Goal: Transaction & Acquisition: Obtain resource

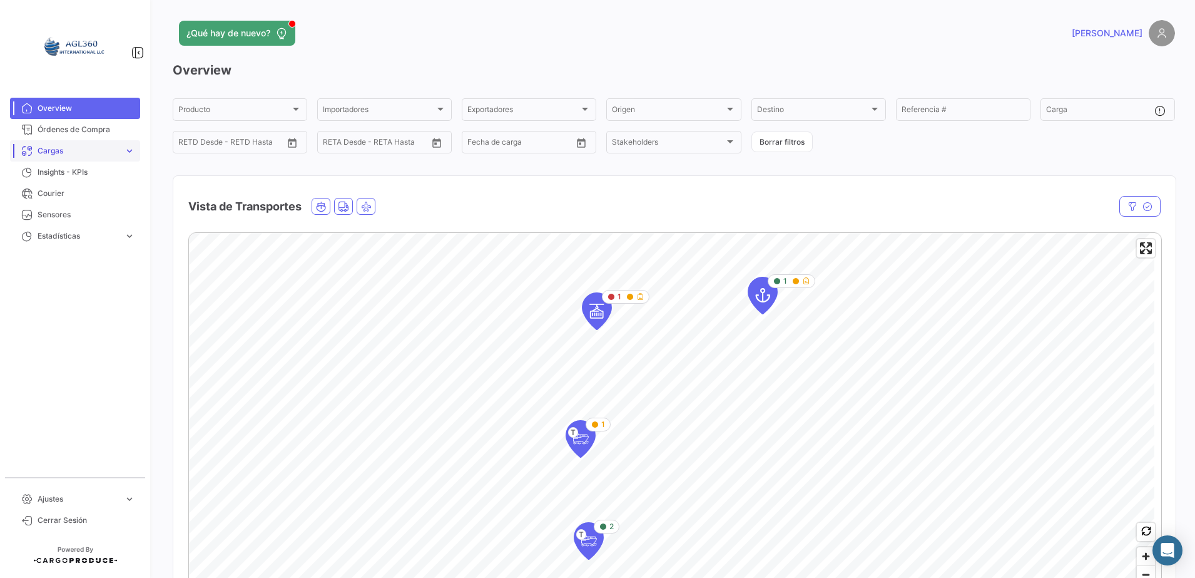
click at [99, 149] on span "Cargas" at bounding box center [78, 150] width 81 height 11
click at [97, 202] on link "Cargas Marítimas" at bounding box center [84, 198] width 113 height 19
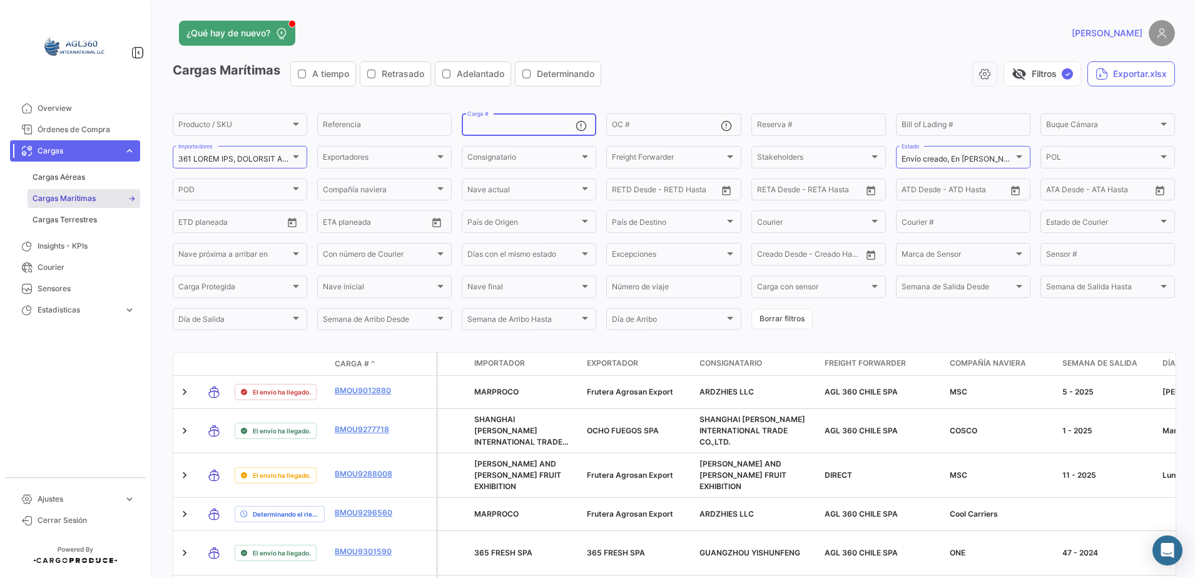
click at [530, 124] on input "Carga #" at bounding box center [522, 126] width 108 height 9
paste input "MNBU3349469"
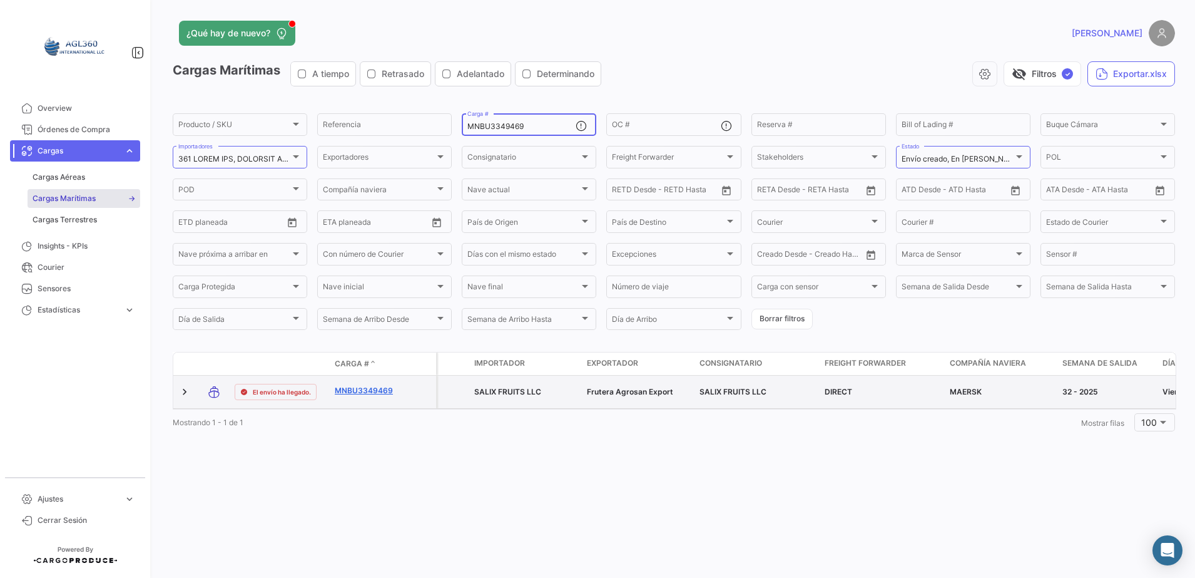
type input "MNBU3349469"
click at [366, 387] on link "MNBU3349469" at bounding box center [367, 390] width 65 height 11
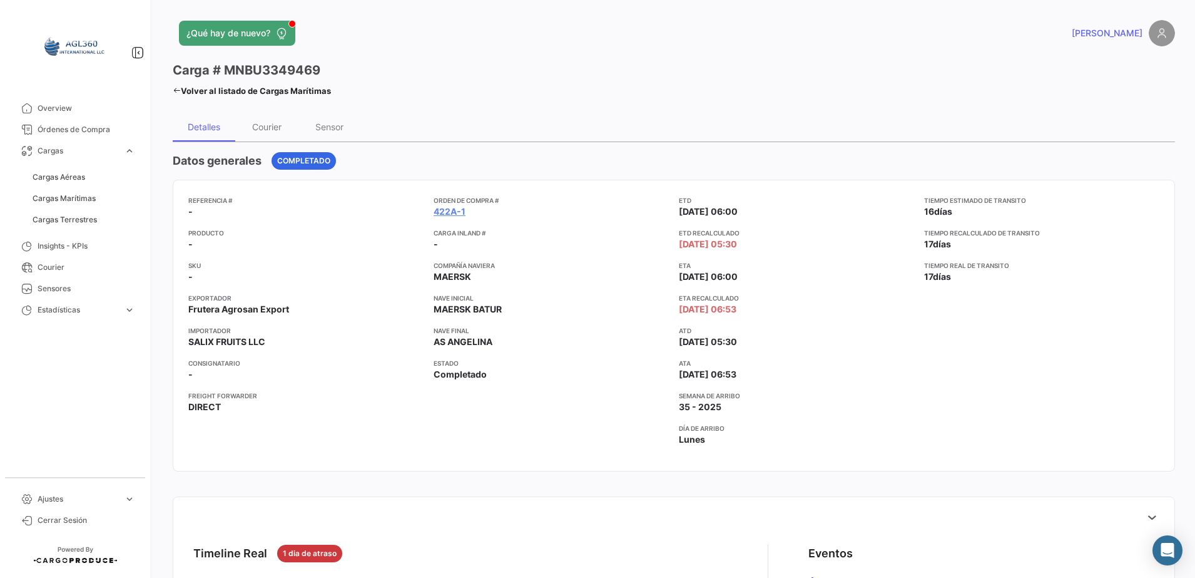
click at [446, 202] on app-card-info-title "Orden de Compra #" at bounding box center [551, 200] width 235 height 10
click at [446, 212] on link "422A-1" at bounding box center [450, 211] width 32 height 13
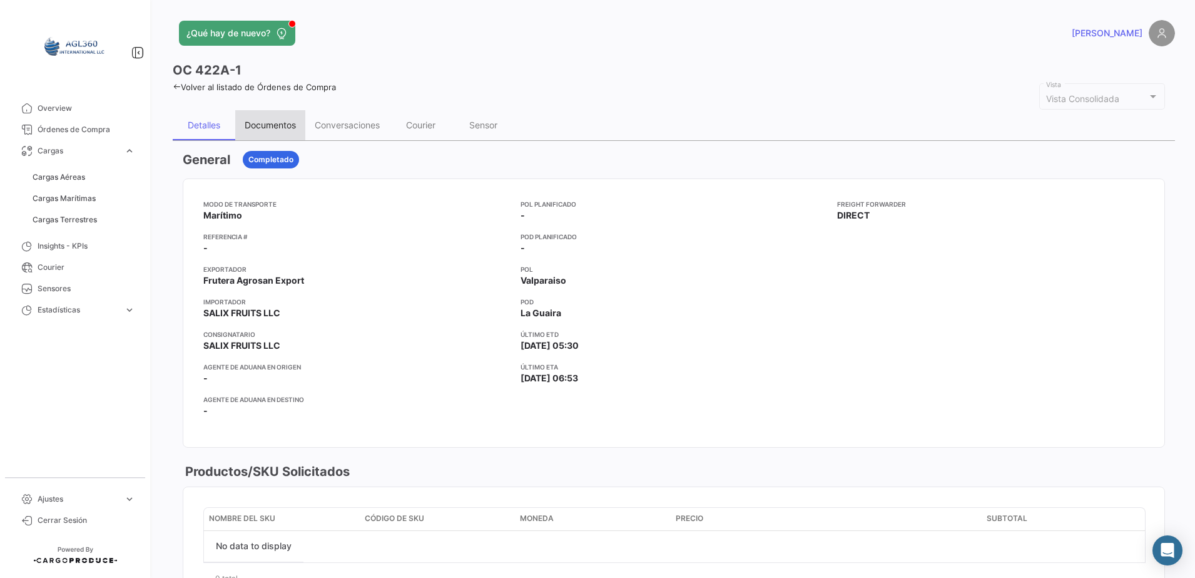
click at [271, 121] on div "Documentos" at bounding box center [270, 125] width 51 height 11
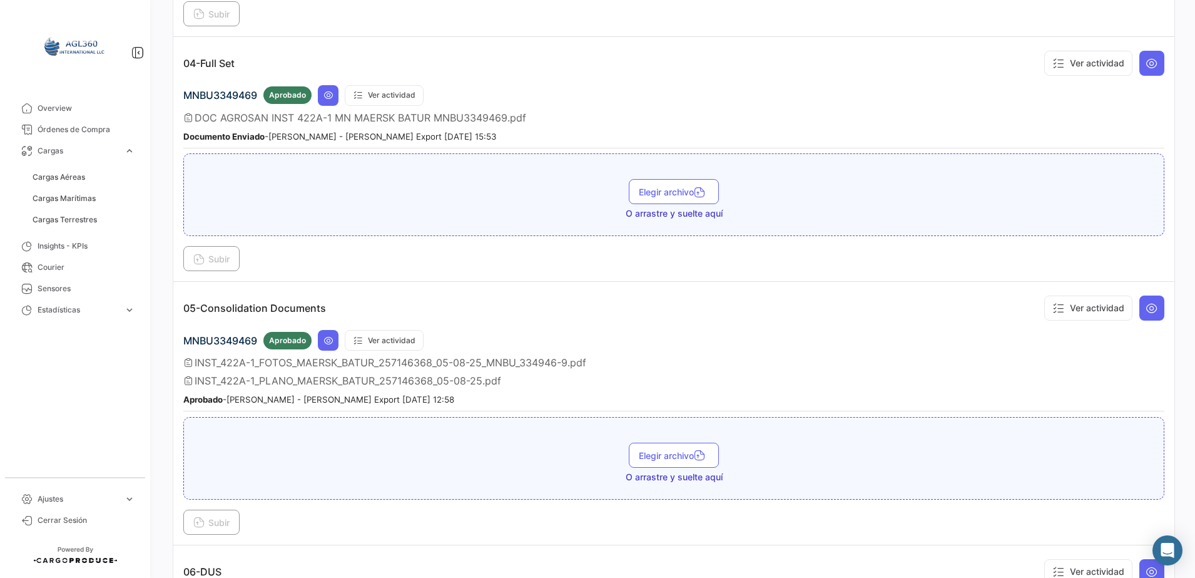
scroll to position [923, 0]
click at [331, 333] on icon at bounding box center [329, 338] width 10 height 10
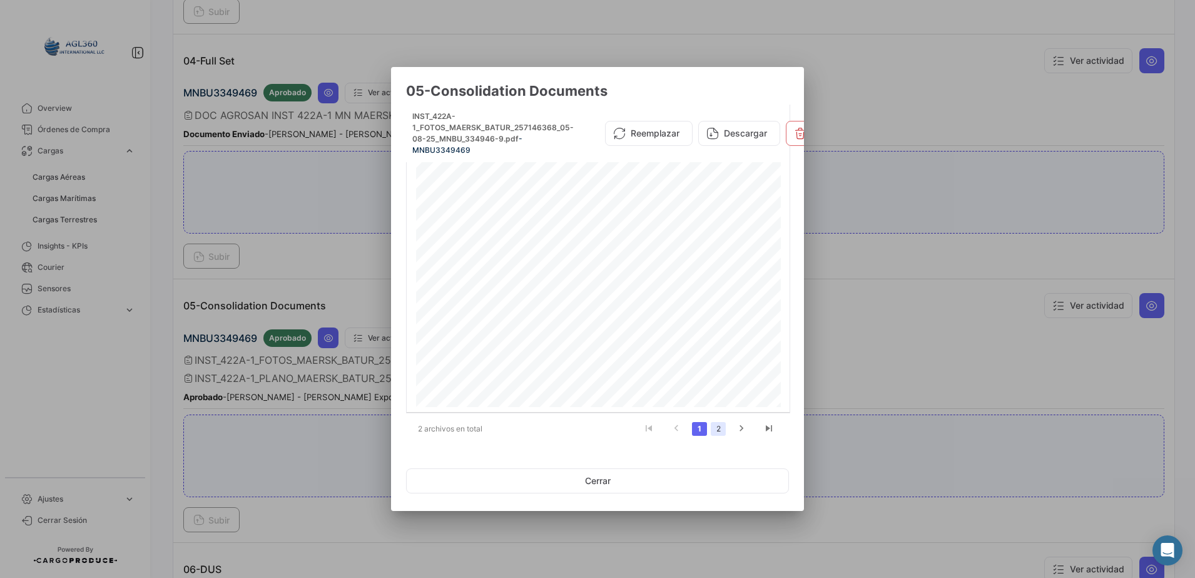
click at [720, 422] on link "2" at bounding box center [718, 429] width 15 height 14
click at [601, 484] on button "Cerrar" at bounding box center [597, 480] width 383 height 25
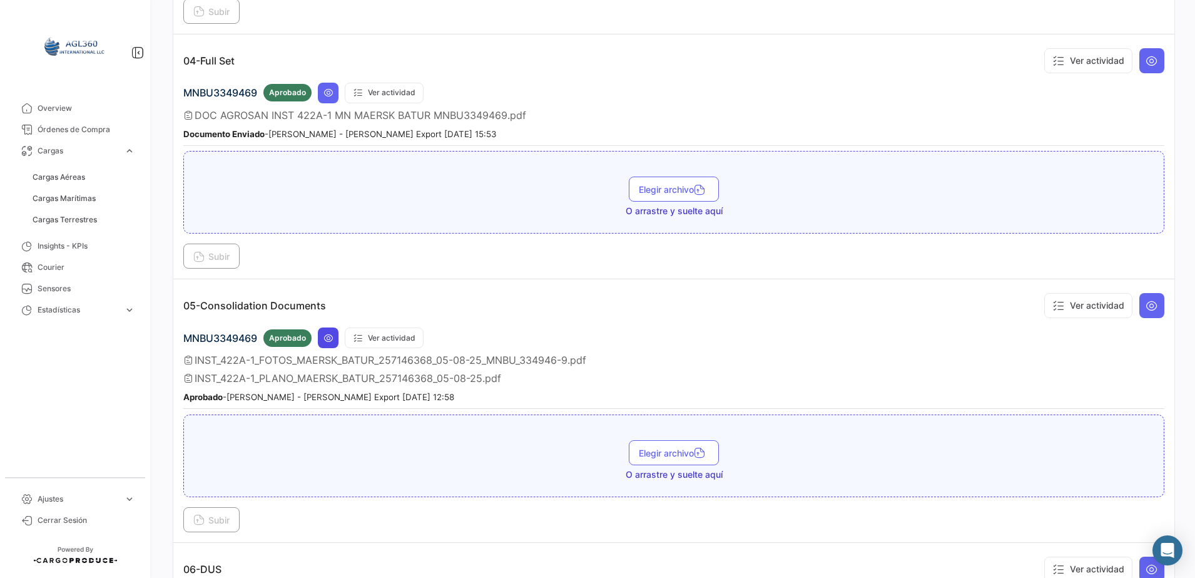
click at [325, 342] on icon at bounding box center [329, 338] width 10 height 10
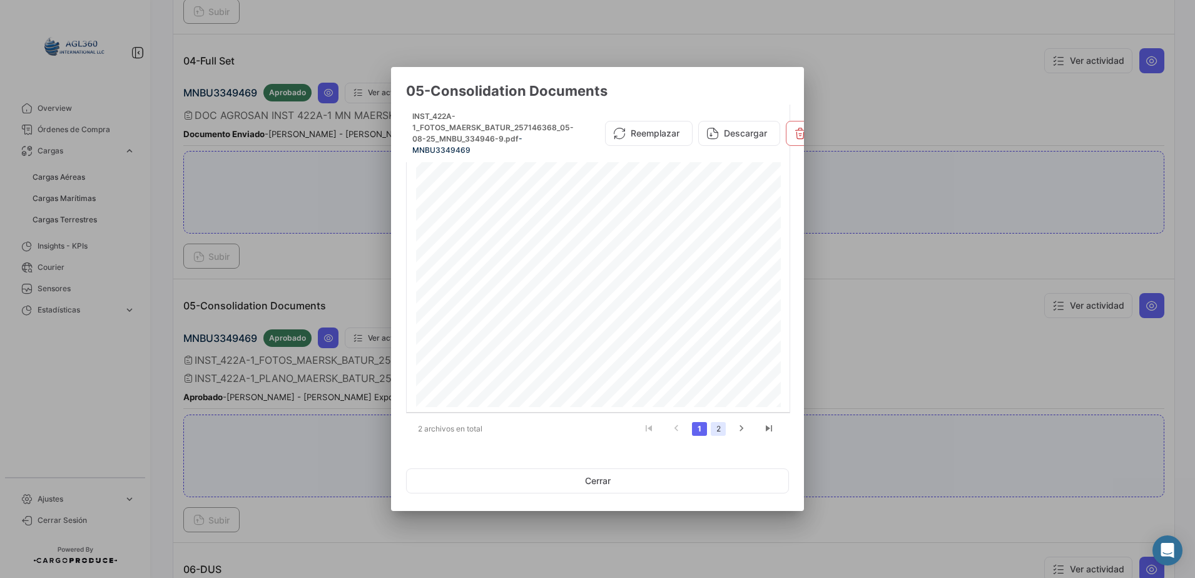
click at [717, 422] on link "2" at bounding box center [718, 429] width 15 height 14
click at [751, 128] on button "Descargar" at bounding box center [740, 127] width 82 height 25
